Goal: Task Accomplishment & Management: Manage account settings

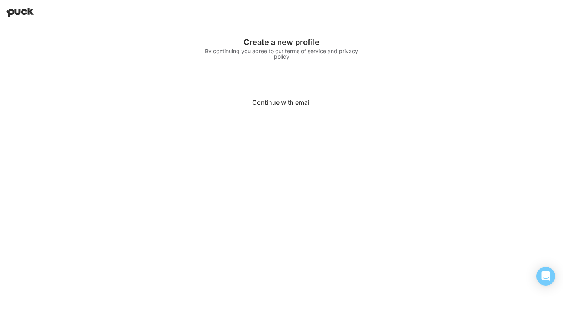
click at [276, 103] on button "Continue with email" at bounding box center [281, 102] width 156 height 19
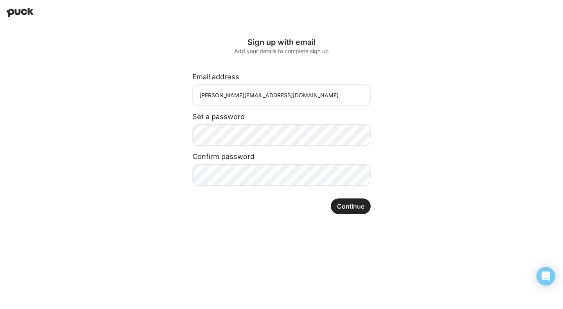
click at [167, 163] on div "Sign up with email Add your details to complete sign up Email address laura@nor…" at bounding box center [282, 126] width 266 height 202
click at [420, 171] on div "Claim account error An error occurred, please try again or request a new email …" at bounding box center [281, 126] width 563 height 202
click at [362, 205] on button "Continue" at bounding box center [351, 207] width 40 height 16
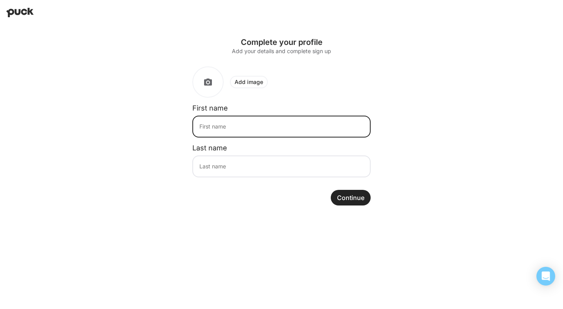
click at [239, 132] on input at bounding box center [281, 127] width 178 height 22
type input "Laura"
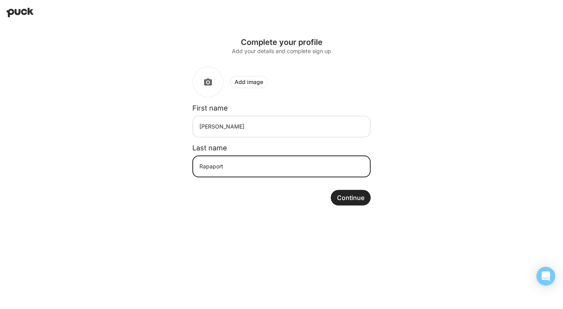
type input "Rapaport"
click at [362, 199] on button "Continue" at bounding box center [351, 198] width 40 height 16
click at [350, 195] on button "Continue" at bounding box center [351, 198] width 40 height 16
click at [356, 203] on button "Continue" at bounding box center [351, 198] width 40 height 16
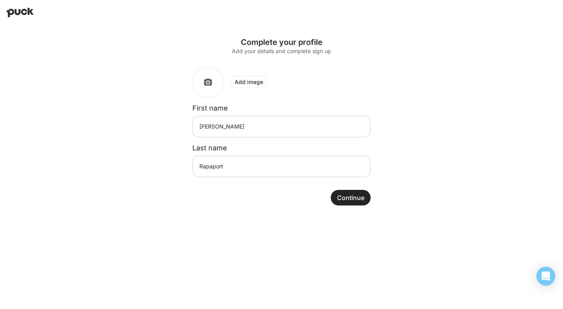
click at [356, 203] on button "Continue" at bounding box center [351, 198] width 40 height 16
click at [245, 218] on html "Upload your photo Choose file Save photo Complete your profile Add your details…" at bounding box center [281, 109] width 563 height 218
click at [352, 197] on button "Continue" at bounding box center [351, 198] width 40 height 16
click at [433, 131] on div "Upload your photo Choose file Save photo Complete your profile Add your details…" at bounding box center [281, 121] width 563 height 193
click at [349, 201] on button "Continue" at bounding box center [351, 198] width 40 height 16
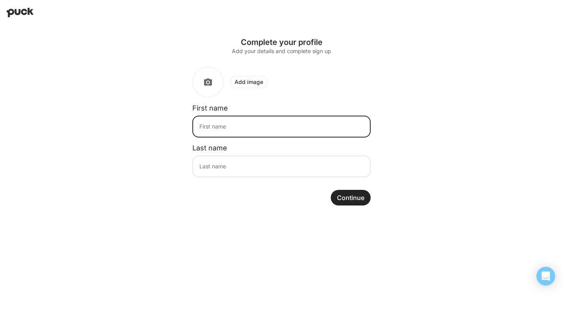
click at [274, 121] on input at bounding box center [281, 127] width 178 height 22
type input "Laura"
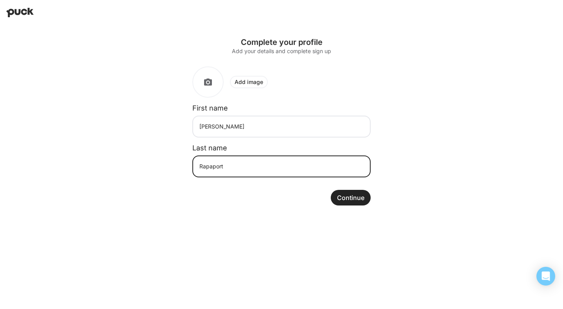
type input "Rapaport"
click at [385, 120] on div "Complete your profile Add your details and complete sign up Add image First nam…" at bounding box center [282, 121] width 266 height 193
click at [357, 197] on button "Continue" at bounding box center [351, 198] width 40 height 16
click at [357, 195] on button "Continue" at bounding box center [351, 198] width 40 height 16
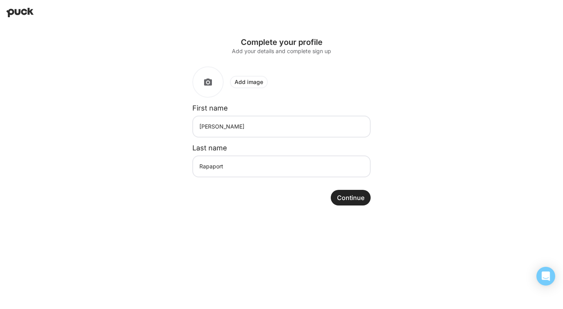
click at [295, 84] on div "Add image" at bounding box center [281, 81] width 178 height 31
click at [354, 193] on button "Continue" at bounding box center [351, 198] width 40 height 16
click at [550, 277] on icon "Open Intercom Messenger" at bounding box center [546, 276] width 8 height 9
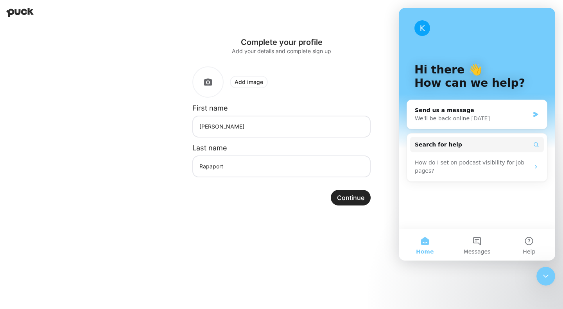
click at [299, 218] on html "Upload your photo Choose file Save photo Complete your profile Add your details…" at bounding box center [281, 109] width 563 height 218
click at [388, 51] on div "Complete your profile Add your details and complete sign up Add image First nam…" at bounding box center [282, 121] width 266 height 193
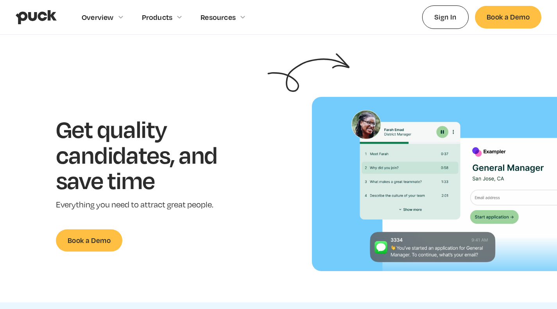
click at [460, 16] on link "Sign In" at bounding box center [445, 16] width 47 height 23
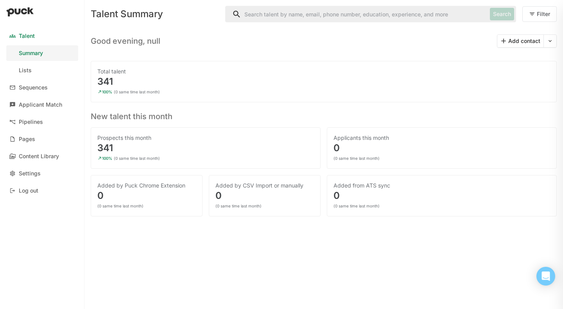
click at [16, 73] on link "Lists" at bounding box center [42, 71] width 72 height 16
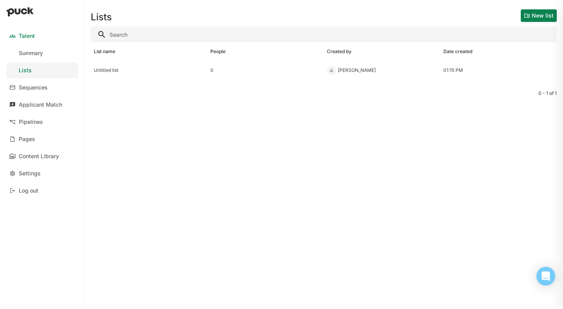
click at [50, 106] on div "Applicant Match" at bounding box center [40, 105] width 43 height 7
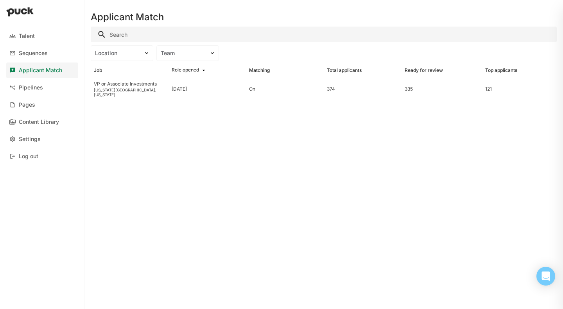
click at [107, 97] on div "VP or Associate Investments [US_STATE][GEOGRAPHIC_DATA], [US_STATE]" at bounding box center [130, 89] width 78 height 22
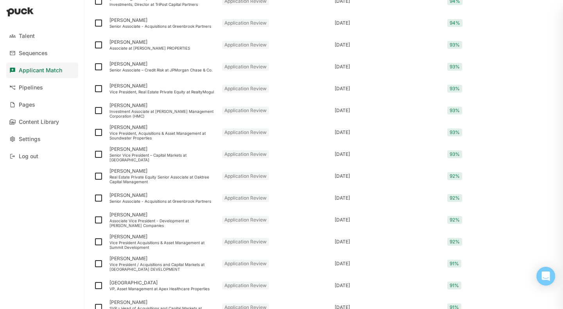
scroll to position [155, 0]
click at [97, 173] on img at bounding box center [98, 175] width 9 height 9
click at [94, 176] on input "checkbox" at bounding box center [93, 176] width 0 height 0
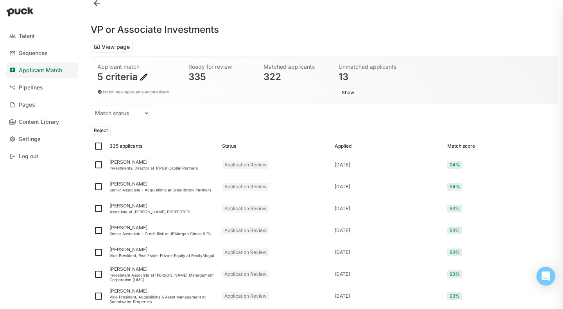
scroll to position [24, 0]
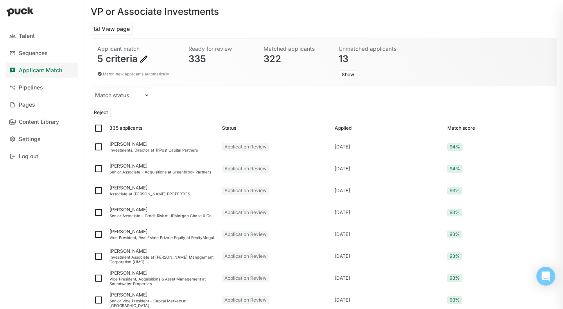
click at [145, 94] on img at bounding box center [146, 95] width 6 height 6
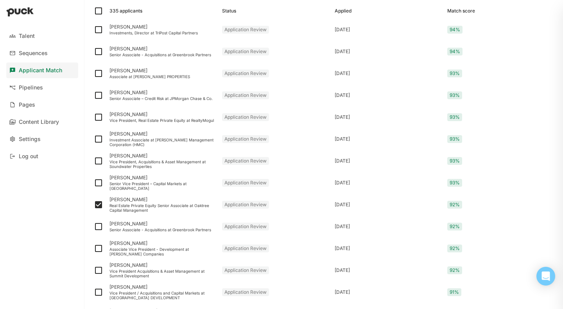
scroll to position [141, 0]
click at [97, 204] on img at bounding box center [98, 204] width 9 height 9
click at [94, 205] on input "checkbox" at bounding box center [93, 205] width 0 height 0
checkbox input "false"
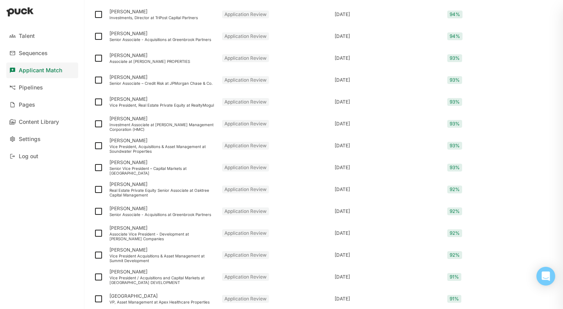
scroll to position [125, 0]
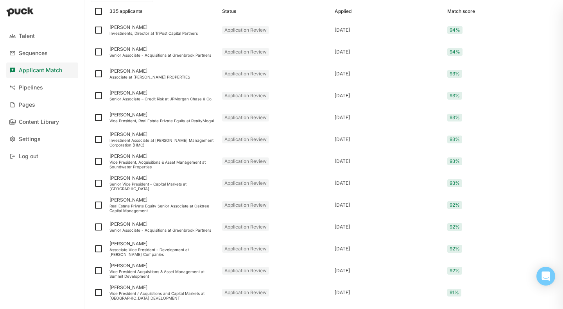
click at [134, 199] on div "[PERSON_NAME]" at bounding box center [162, 199] width 106 height 5
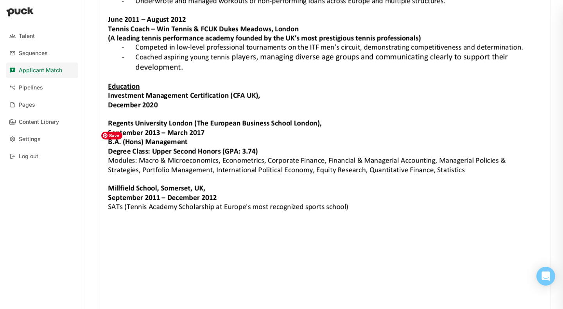
scroll to position [1194, 0]
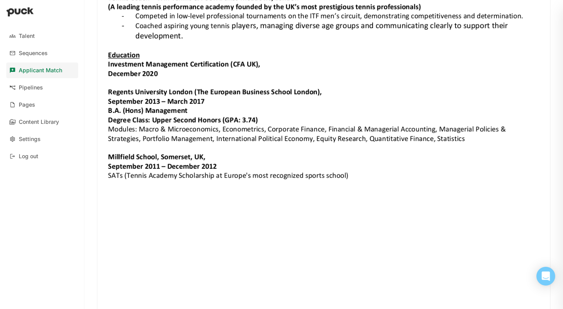
click at [22, 83] on link "Pipelines" at bounding box center [42, 88] width 72 height 16
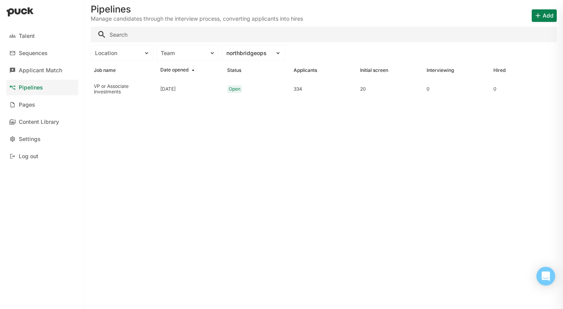
click at [111, 86] on div "VP or Associate Investments" at bounding box center [124, 89] width 60 height 11
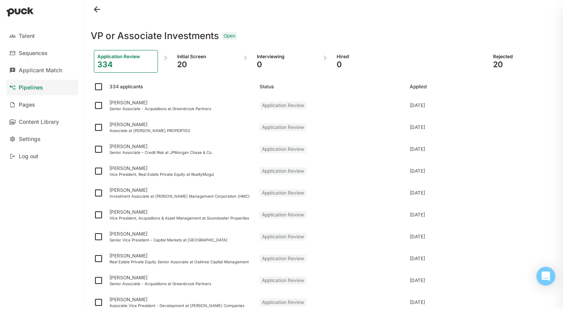
click at [225, 62] on div "20" at bounding box center [205, 64] width 57 height 9
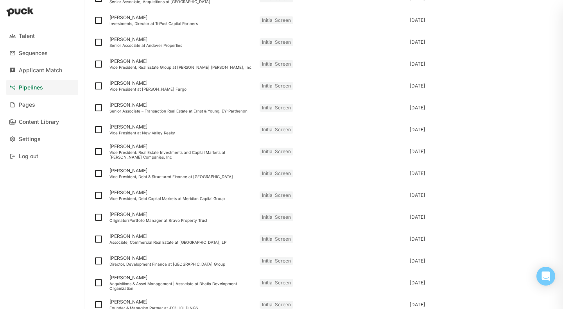
scroll to position [129, 0]
click at [128, 175] on div "Vice President, Debt & Structured Finance at [GEOGRAPHIC_DATA]" at bounding box center [181, 176] width 144 height 5
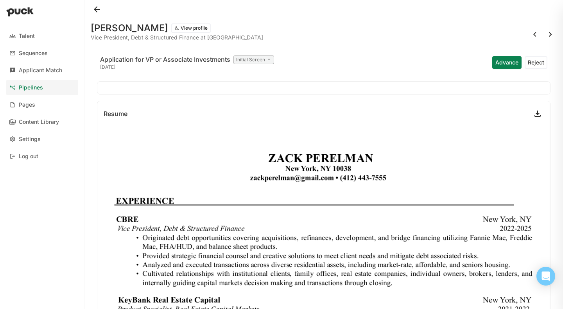
click at [499, 63] on button "Advance" at bounding box center [506, 62] width 29 height 13
click at [97, 5] on button at bounding box center [97, 9] width 13 height 13
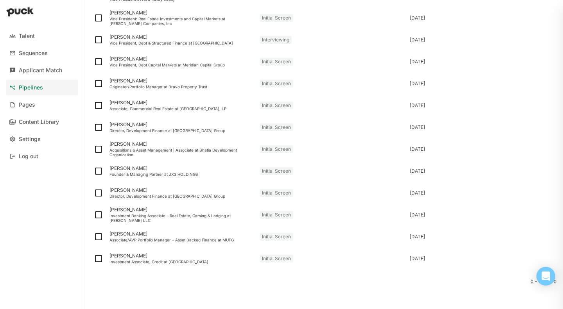
scroll to position [265, 0]
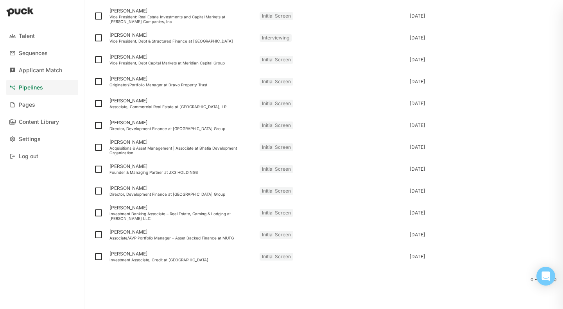
click at [190, 258] on div "Investment Associate, Credit at [GEOGRAPHIC_DATA]" at bounding box center [181, 260] width 144 height 5
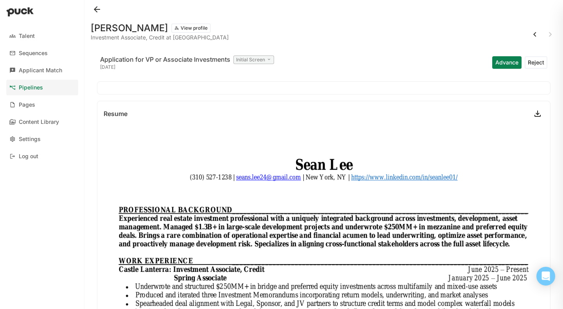
click at [97, 9] on button at bounding box center [97, 9] width 13 height 13
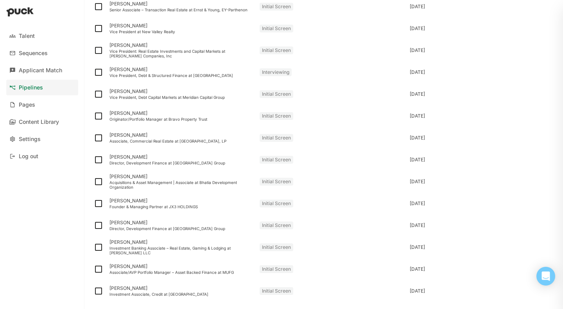
scroll to position [265, 0]
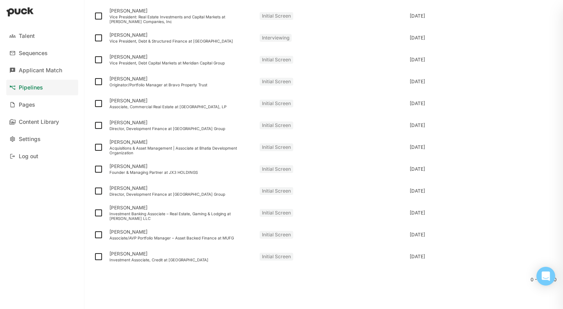
click at [97, 256] on img at bounding box center [98, 256] width 9 height 9
click at [94, 257] on input "checkbox" at bounding box center [93, 257] width 0 height 0
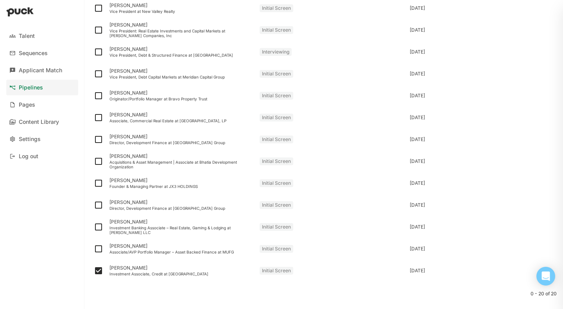
scroll to position [280, 0]
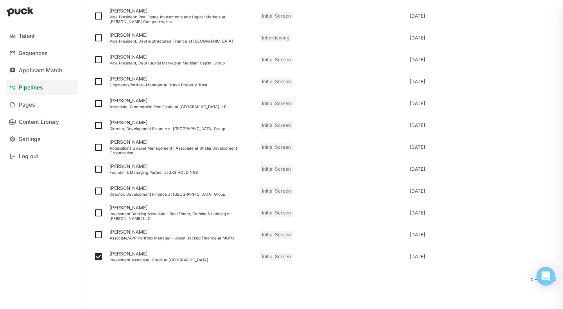
click at [279, 257] on div "Initial Screen" at bounding box center [277, 257] width 34 height 8
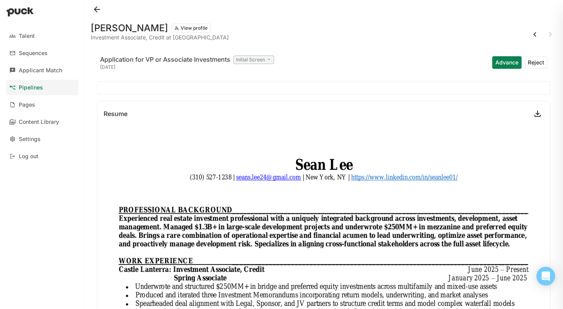
click at [500, 61] on button "Advance" at bounding box center [506, 62] width 29 height 13
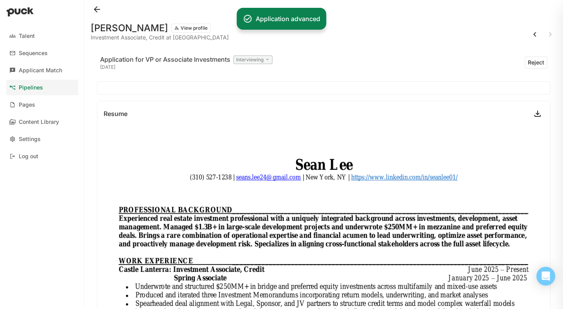
click at [95, 12] on button at bounding box center [97, 9] width 13 height 13
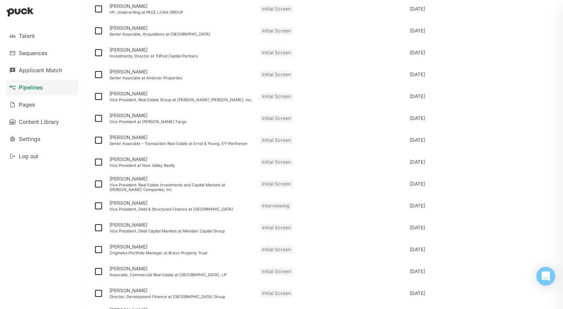
scroll to position [113, 0]
click at [183, 204] on div "[PERSON_NAME]" at bounding box center [181, 202] width 144 height 5
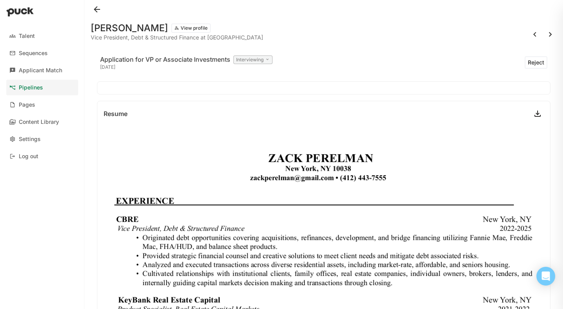
click at [99, 7] on button at bounding box center [97, 9] width 13 height 13
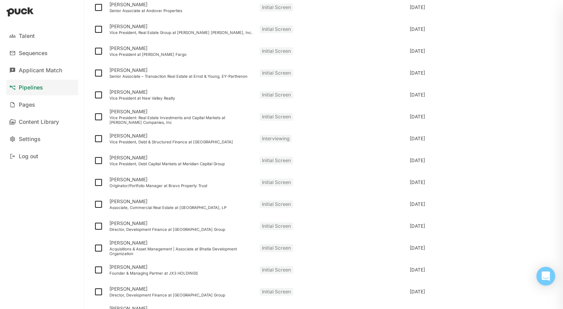
scroll to position [197, 0]
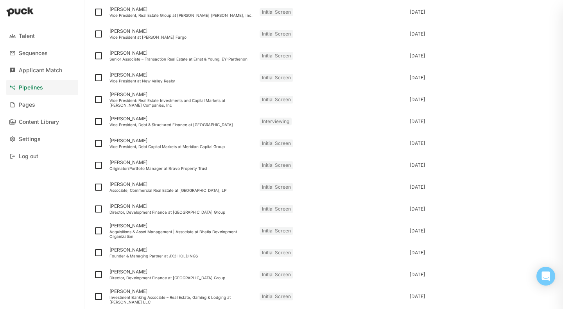
click at [149, 188] on div "Associate, Commercial Real Estate at [GEOGRAPHIC_DATA], LP" at bounding box center [181, 190] width 144 height 5
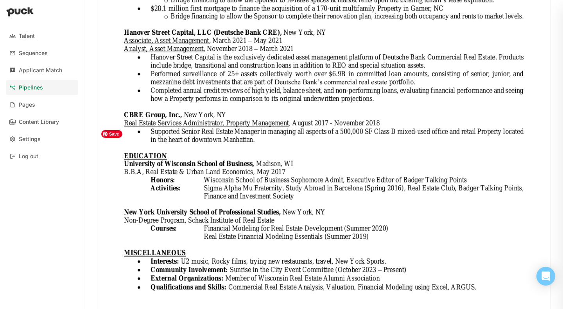
scroll to position [389, 0]
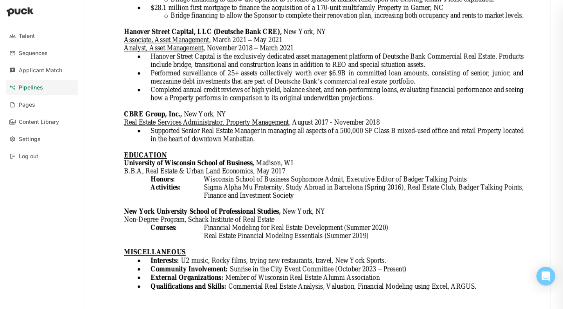
scroll to position [280, 0]
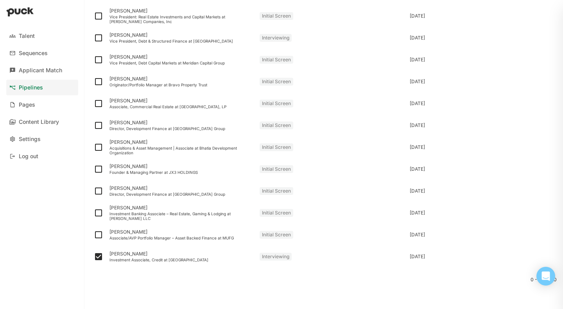
click at [97, 258] on img at bounding box center [98, 256] width 9 height 9
click at [94, 257] on input "checkbox" at bounding box center [93, 257] width 0 height 0
checkbox input "false"
click at [184, 232] on div "[PERSON_NAME]" at bounding box center [181, 231] width 144 height 5
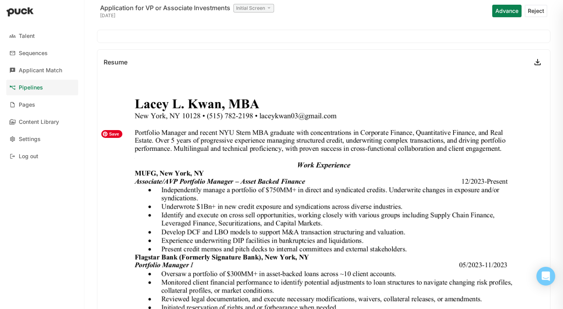
scroll to position [116, 0]
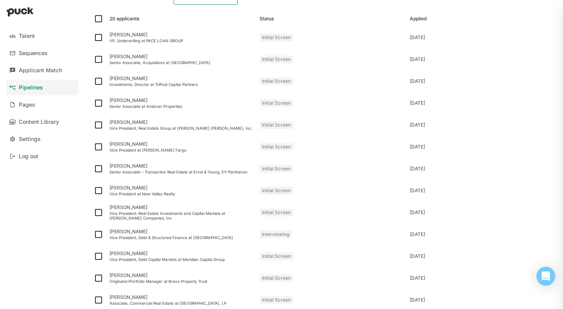
scroll to position [68, 0]
click at [189, 87] on div "Investments, Director at TriPost Capital Partners" at bounding box center [181, 84] width 144 height 5
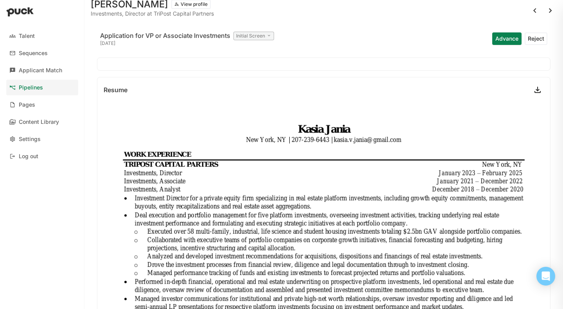
scroll to position [24, 0]
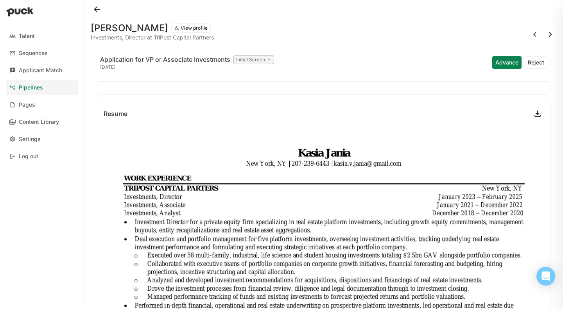
click at [177, 86] on div at bounding box center [323, 87] width 453 height 13
click at [173, 72] on div "Application for VP or Associate Investments Initial Screen [DATE] Advance Reject" at bounding box center [323, 62] width 453 height 25
click at [270, 62] on div "Initial Screen" at bounding box center [253, 59] width 41 height 9
click at [294, 56] on div "Application for VP or Associate Investments Initial Screen Application Review I…" at bounding box center [323, 62] width 453 height 25
click at [529, 59] on button "Reject" at bounding box center [535, 62] width 23 height 13
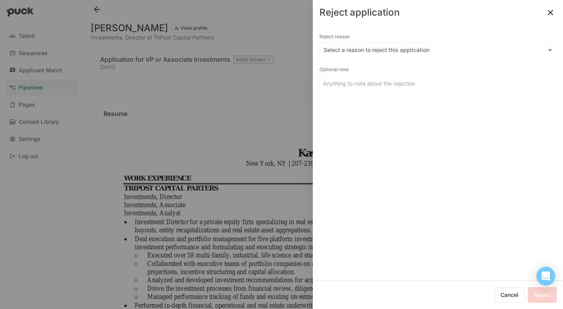
click at [487, 55] on div "Select a reason to reject this application" at bounding box center [433, 50] width 227 height 11
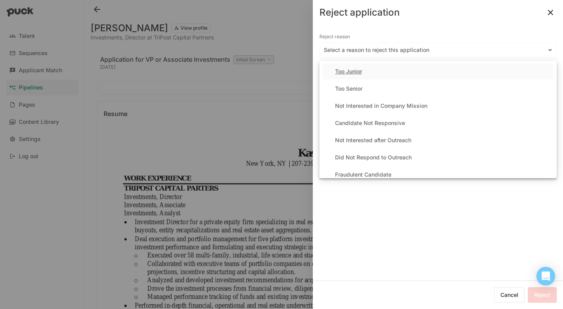
scroll to position [111, 0]
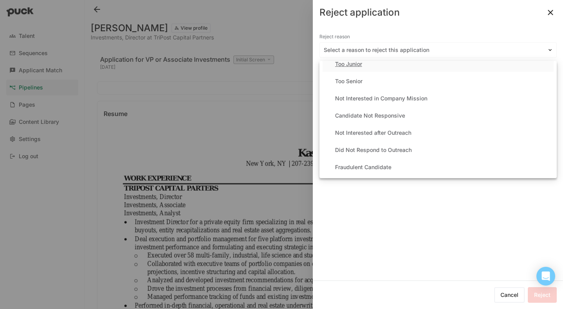
click at [550, 15] on button at bounding box center [550, 12] width 13 height 13
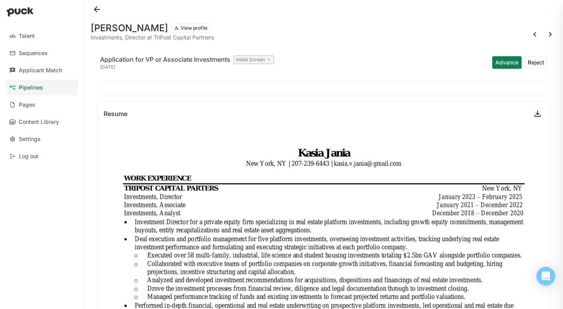
click at [546, 37] on button at bounding box center [550, 34] width 13 height 13
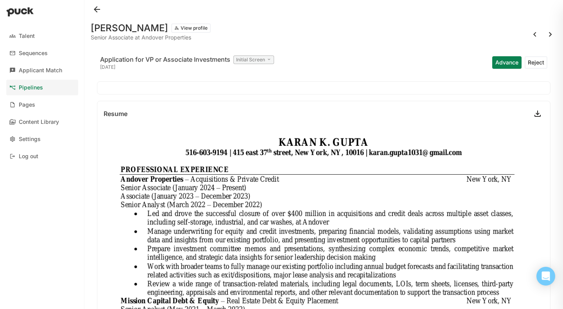
click at [96, 9] on button at bounding box center [97, 9] width 13 height 13
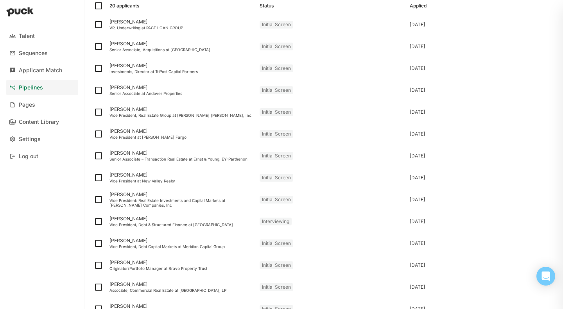
scroll to position [81, 0]
click at [227, 176] on div "[PERSON_NAME]" at bounding box center [181, 174] width 144 height 5
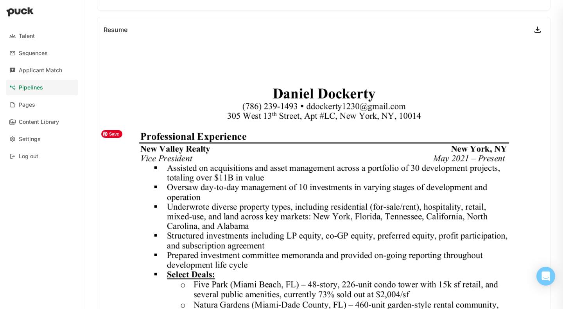
scroll to position [84, 0]
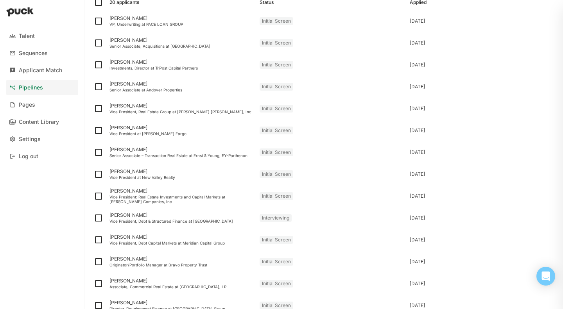
click at [166, 193] on div "[PERSON_NAME]" at bounding box center [181, 190] width 144 height 5
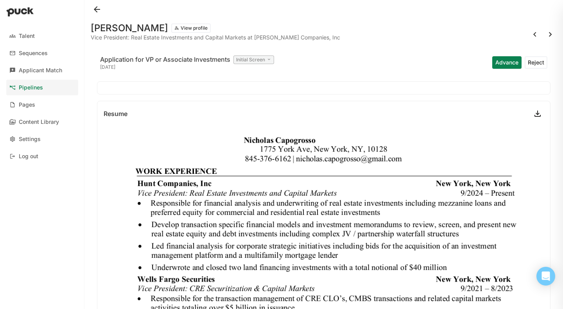
click at [98, 5] on button at bounding box center [97, 9] width 13 height 13
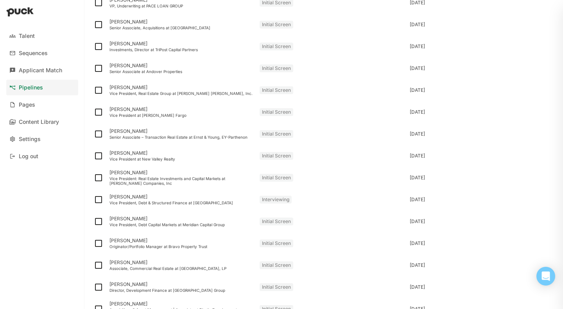
scroll to position [109, 0]
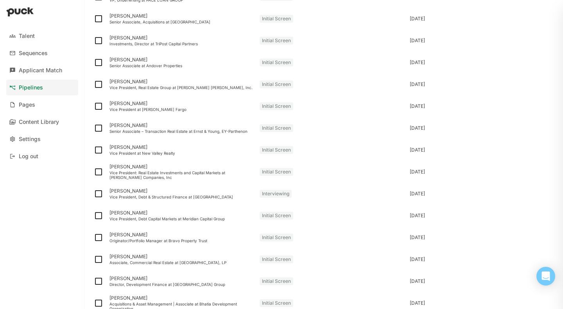
click at [154, 218] on div "Vice President, Debt Capital Markets at Meridian Capital Group" at bounding box center [181, 219] width 144 height 5
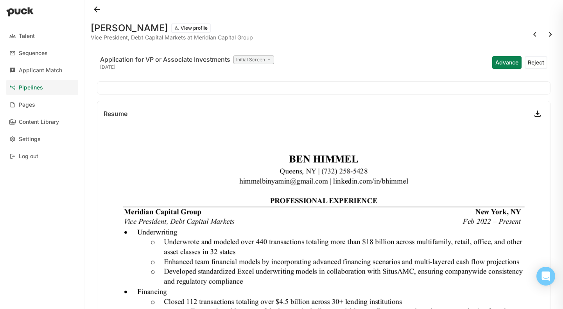
click at [99, 11] on button at bounding box center [97, 9] width 13 height 13
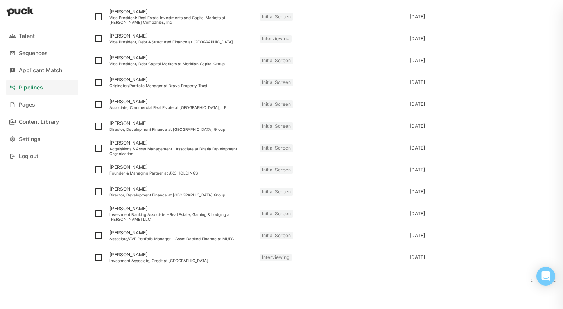
scroll to position [263, 0]
click at [146, 263] on div "Investment Associate, Credit at [GEOGRAPHIC_DATA]" at bounding box center [181, 261] width 144 height 5
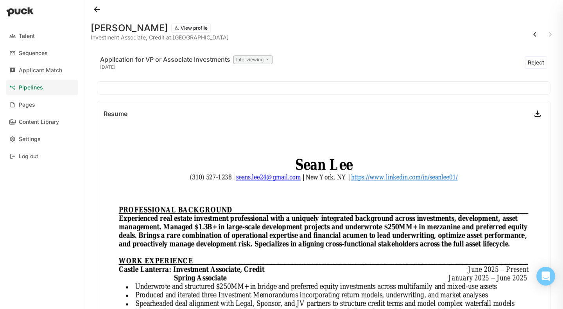
click at [145, 74] on div "Application for VP or Associate Investments Interviewing [DATE] Reject" at bounding box center [323, 62] width 453 height 25
click at [94, 11] on button at bounding box center [97, 9] width 13 height 13
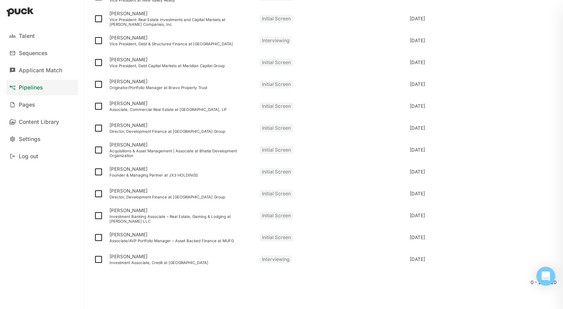
scroll to position [265, 0]
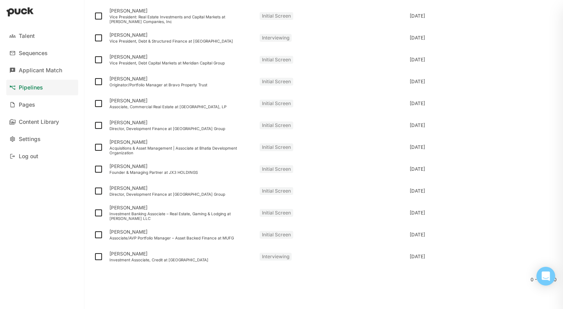
click at [186, 186] on div "[PERSON_NAME]" at bounding box center [181, 188] width 144 height 5
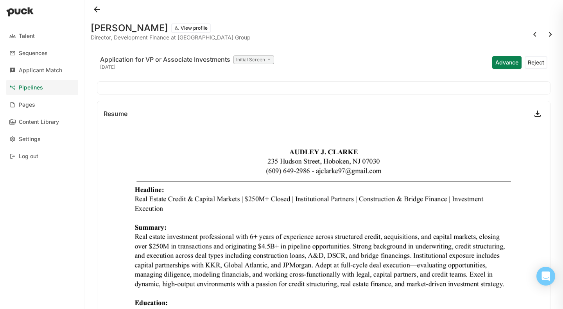
click at [536, 61] on button "Reject" at bounding box center [535, 62] width 23 height 13
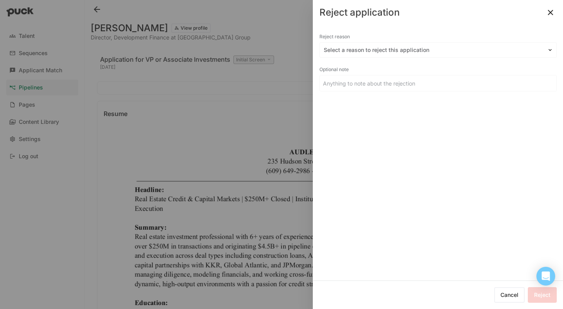
click at [546, 13] on button at bounding box center [550, 12] width 13 height 13
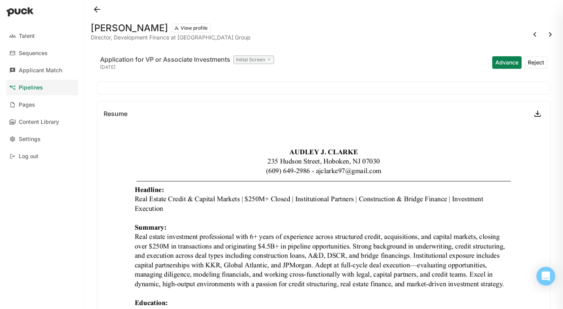
click at [97, 7] on button at bounding box center [97, 9] width 13 height 13
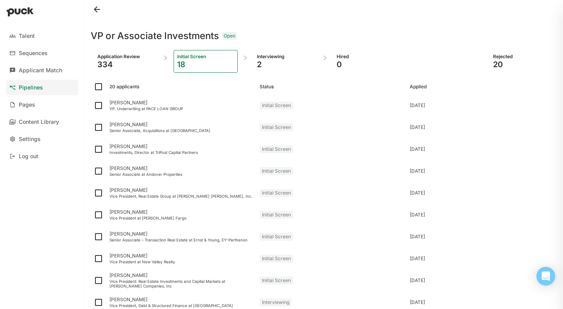
click at [138, 64] on div "334" at bounding box center [125, 64] width 57 height 9
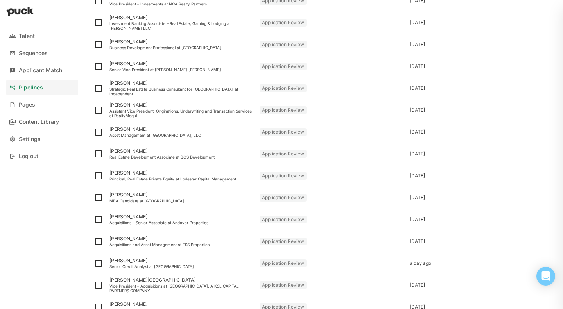
scroll to position [718, 0]
click at [153, 137] on div "[PERSON_NAME] Asset Management at [GEOGRAPHIC_DATA], LLC" at bounding box center [181, 132] width 150 height 22
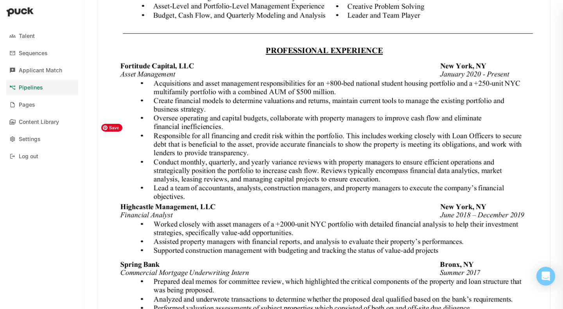
scroll to position [323, 0]
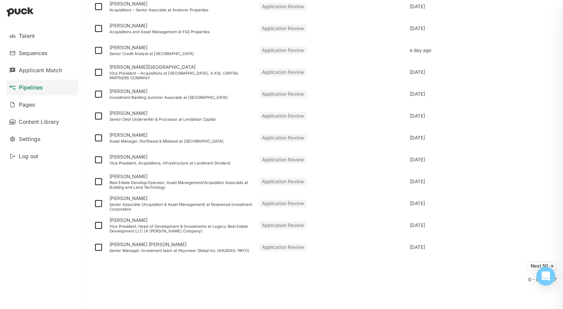
scroll to position [931, 0]
click at [532, 267] on button "Next 50 ->" at bounding box center [541, 265] width 29 height 9
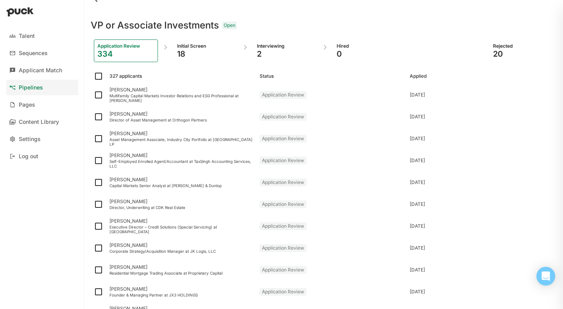
scroll to position [17, 0]
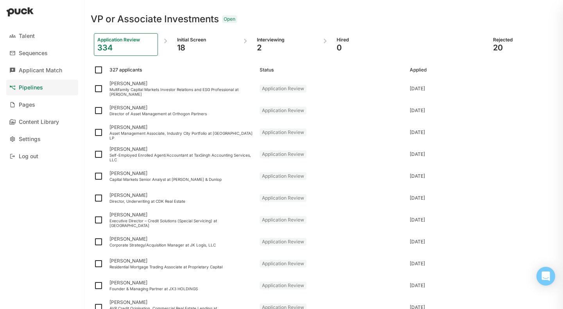
click at [180, 93] on div "Multifamily Capital Markets Investor Relations and ESG Professional at [PERSON_…" at bounding box center [181, 91] width 144 height 9
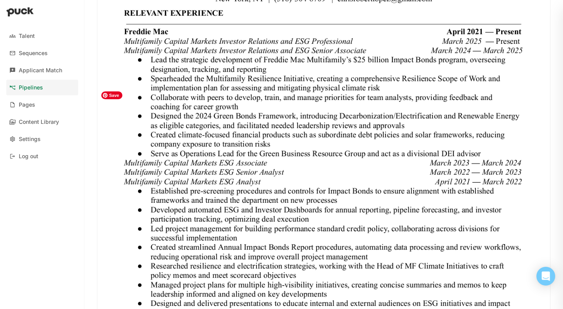
scroll to position [228, 0]
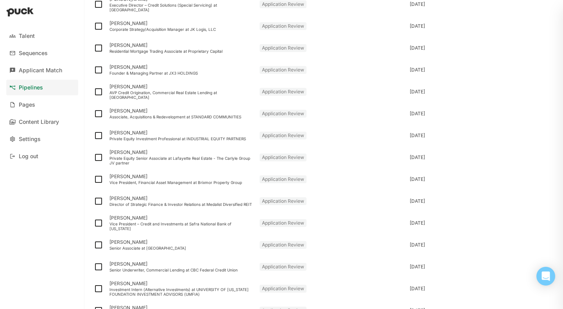
scroll to position [233, 0]
click at [183, 155] on div "[PERSON_NAME]" at bounding box center [181, 151] width 144 height 5
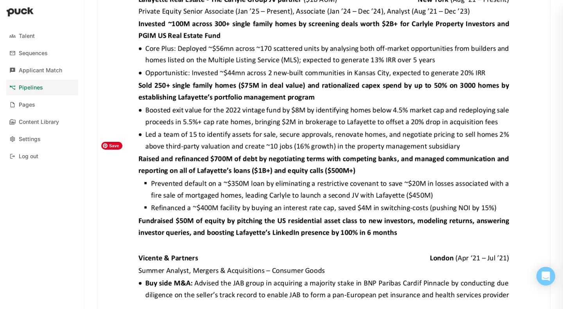
scroll to position [322, 0]
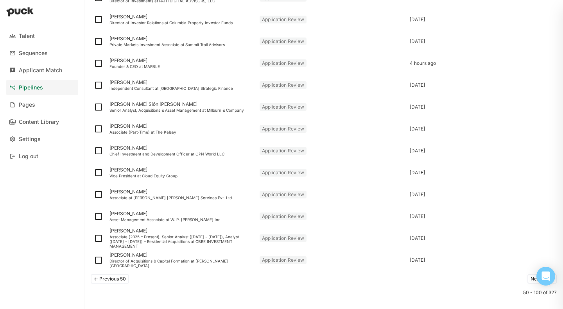
scroll to position [920, 0]
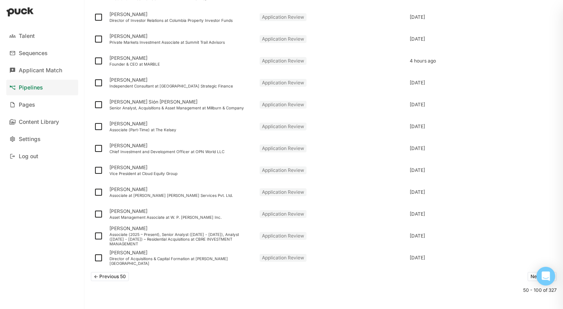
click at [192, 220] on div "[PERSON_NAME] Asset Management Associate at W. P. [PERSON_NAME] Inc." at bounding box center [181, 214] width 150 height 22
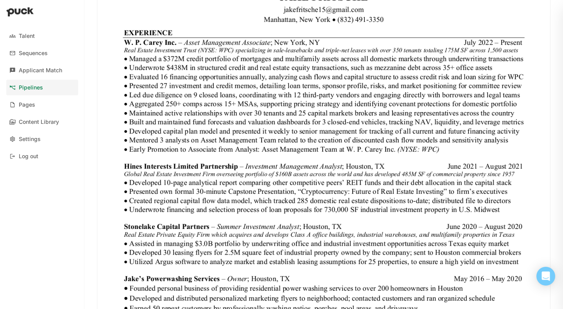
scroll to position [257, 0]
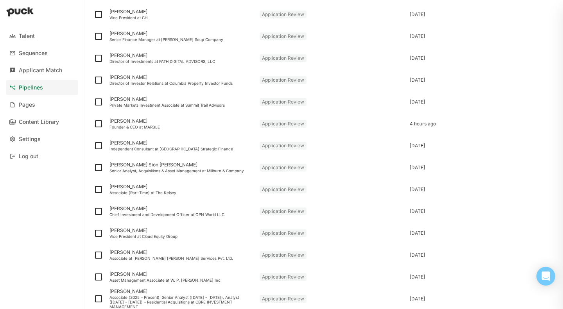
scroll to position [931, 0]
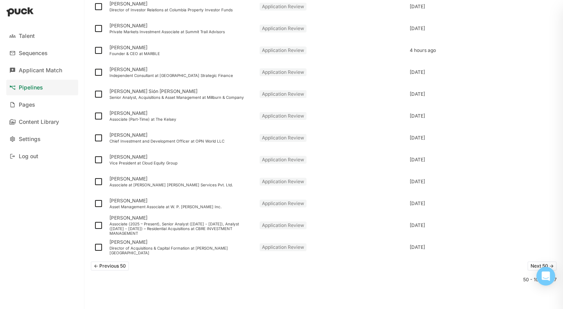
click at [535, 267] on button "Next 50 ->" at bounding box center [541, 265] width 29 height 9
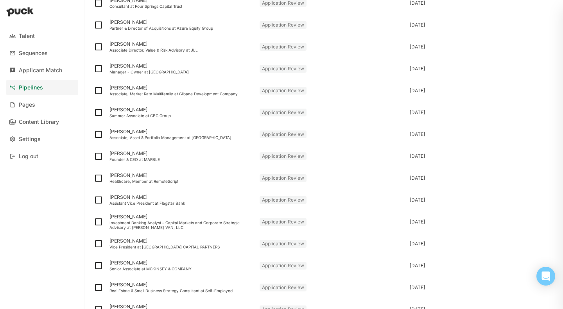
scroll to position [710, 0]
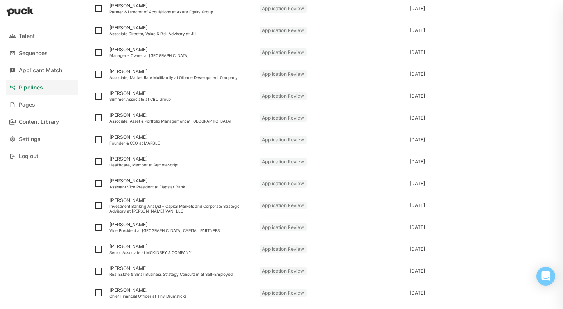
click at [186, 189] on div "Assistant Vice President at Flagstar Bank" at bounding box center [181, 186] width 144 height 5
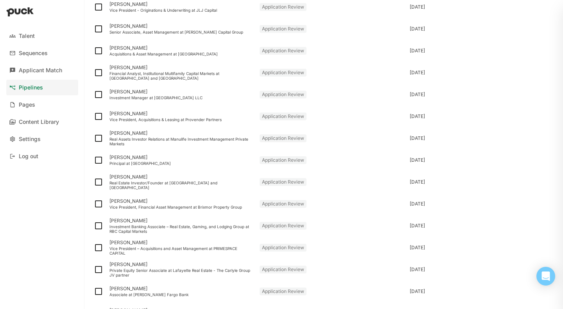
scroll to position [127, 0]
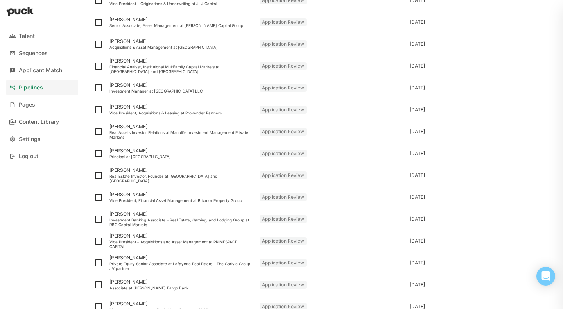
click at [152, 206] on div "[PERSON_NAME] Vice President, Financial Asset Management at Brixmor Property Gr…" at bounding box center [181, 197] width 150 height 22
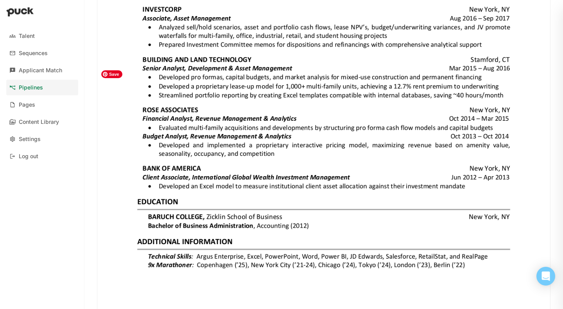
scroll to position [500, 0]
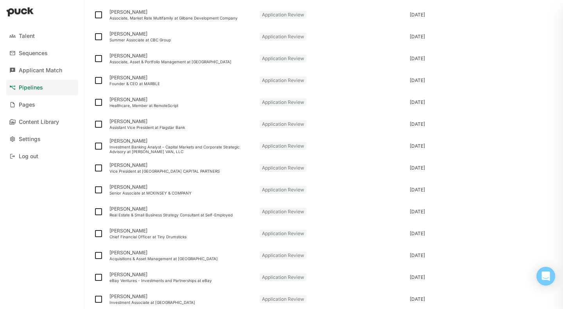
scroll to position [931, 0]
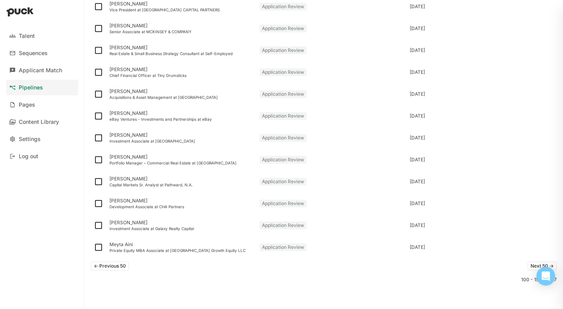
click at [536, 264] on button "Next 50 ->" at bounding box center [541, 265] width 29 height 9
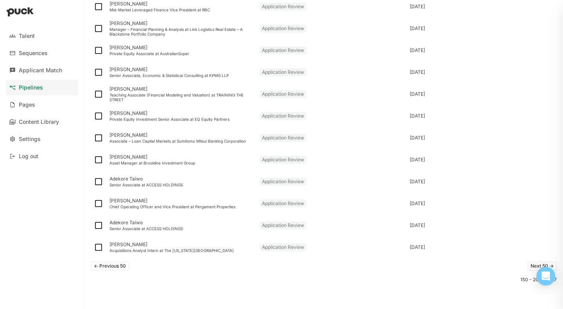
click at [536, 264] on button "Next 50 ->" at bounding box center [541, 265] width 29 height 9
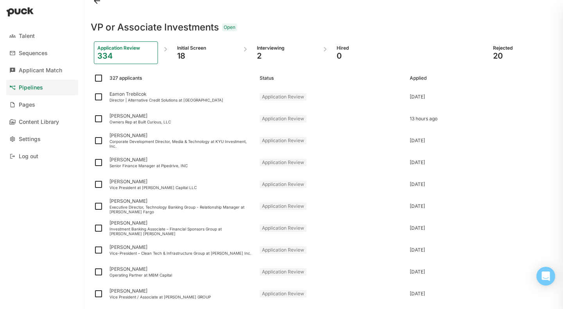
scroll to position [9, 0]
click at [229, 97] on div "Director | Alternative Credit Solutions at [GEOGRAPHIC_DATA]" at bounding box center [181, 99] width 144 height 5
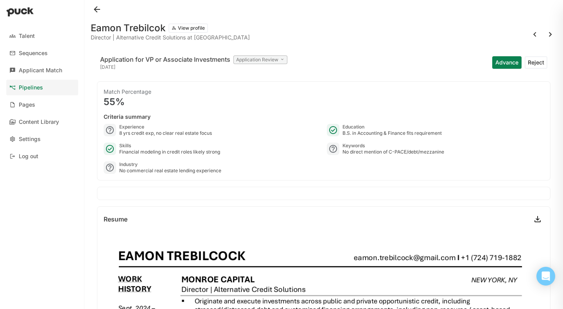
click at [116, 27] on h1 "Eamon Trebilcok" at bounding box center [128, 27] width 75 height 9
copy div "Eamon Trebilcok View profile"
click at [504, 66] on button "Advance" at bounding box center [506, 62] width 29 height 13
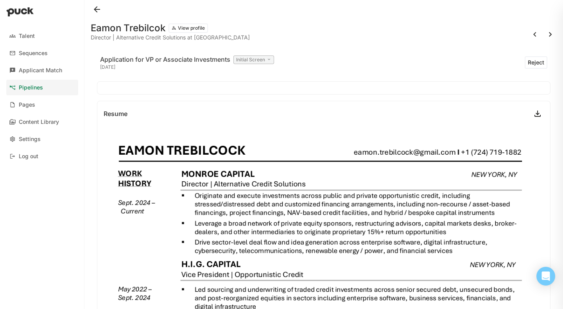
click at [266, 61] on div "Initial Screen" at bounding box center [253, 59] width 41 height 9
click at [259, 112] on p "Interviewing" at bounding box center [258, 115] width 36 height 9
click at [503, 63] on button "Advance" at bounding box center [506, 62] width 29 height 13
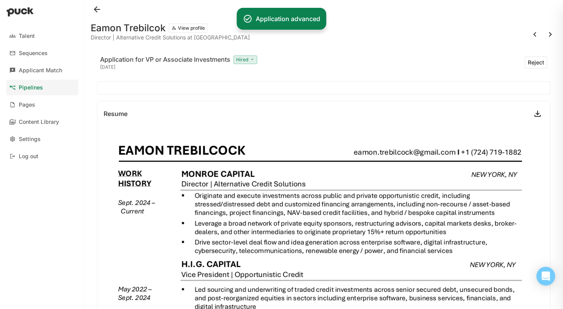
click at [278, 23] on div "Application advanced" at bounding box center [288, 18] width 64 height 9
click at [246, 63] on div "Hired" at bounding box center [245, 59] width 24 height 9
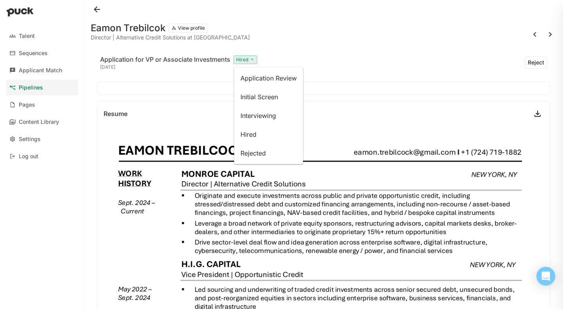
click at [279, 115] on div "Interviewing" at bounding box center [268, 116] width 63 height 16
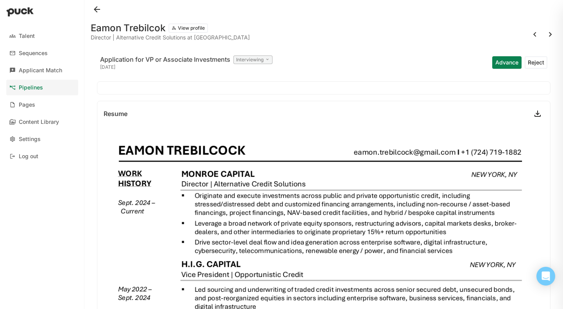
click at [322, 60] on div "Application for VP or Associate Investments Interviewing [DATE] Advance Reject" at bounding box center [323, 62] width 453 height 25
click at [98, 11] on button at bounding box center [97, 9] width 13 height 13
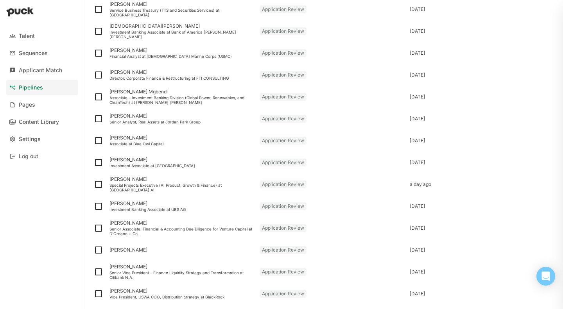
scroll to position [819, 0]
click at [175, 138] on div "[PERSON_NAME]" at bounding box center [181, 136] width 144 height 5
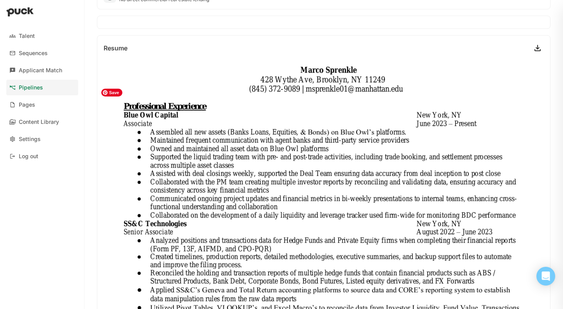
scroll to position [171, 0]
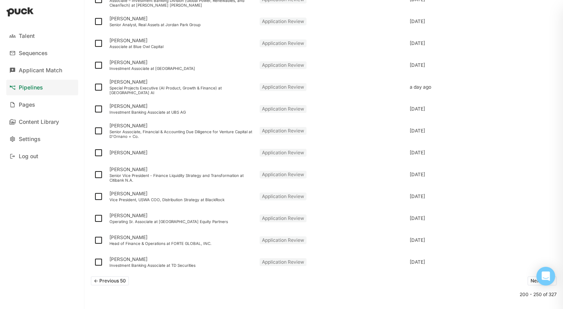
scroll to position [916, 0]
click at [528, 278] on button "Next 50 ->" at bounding box center [541, 280] width 29 height 9
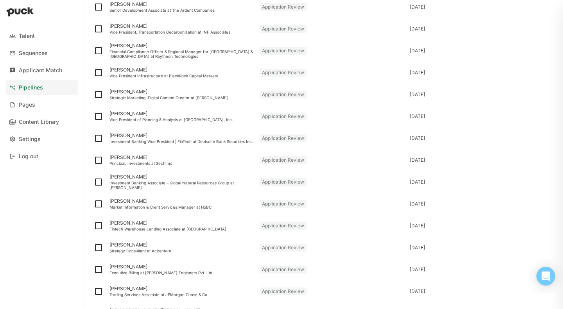
scroll to position [0, 0]
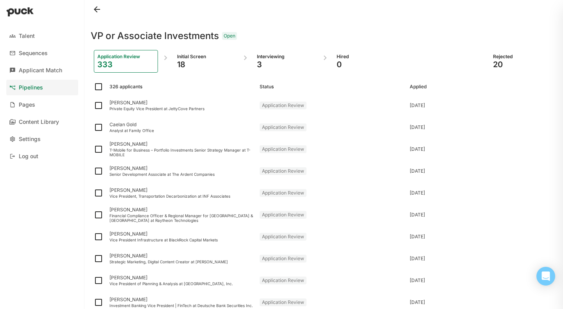
click at [275, 64] on div "3" at bounding box center [285, 64] width 57 height 9
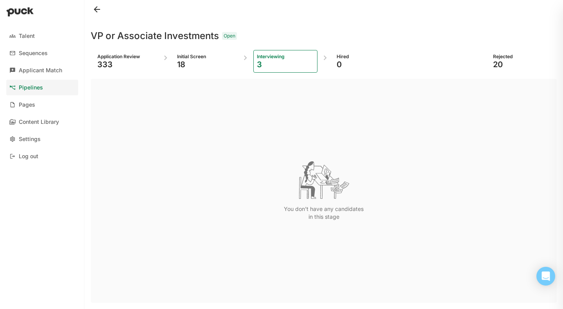
click at [200, 61] on div "18" at bounding box center [205, 64] width 57 height 9
click at [362, 43] on div "VP or Associate Investments Open" at bounding box center [324, 31] width 466 height 25
click at [125, 4] on div at bounding box center [324, 9] width 466 height 19
click at [277, 59] on div "Interviewing" at bounding box center [285, 57] width 57 height 6
click at [214, 52] on div "Initial Screen 18" at bounding box center [206, 61] width 64 height 23
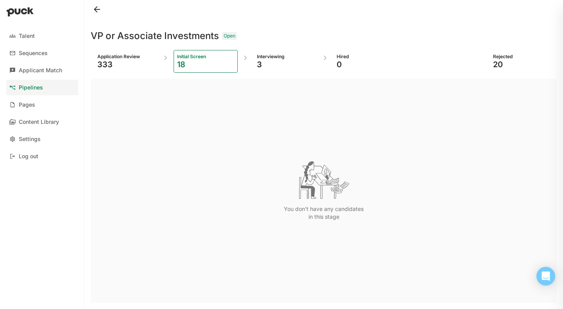
click at [145, 21] on div "VP or Associate Investments Open" at bounding box center [324, 31] width 466 height 25
